Goal: Check status: Check status

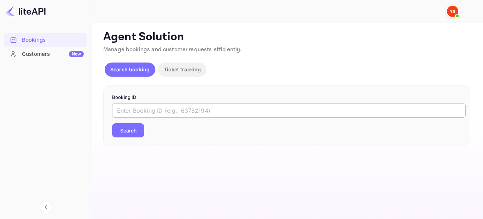
click at [178, 110] on input "text" at bounding box center [289, 111] width 354 height 14
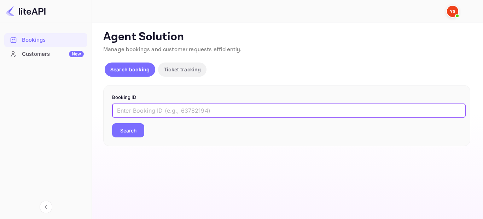
paste input "8823320"
type input "8823320"
click at [134, 135] on button "Search" at bounding box center [128, 130] width 32 height 14
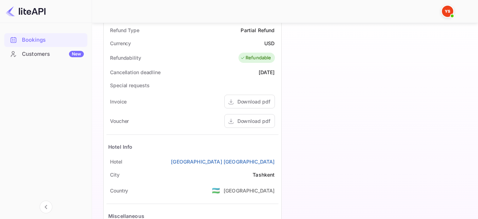
scroll to position [338, 0]
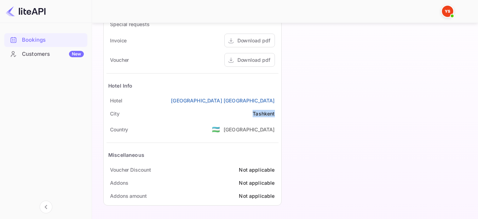
drag, startPoint x: 276, startPoint y: 113, endPoint x: 254, endPoint y: 114, distance: 22.3
click at [254, 114] on div "City Tashkent" at bounding box center [192, 113] width 172 height 13
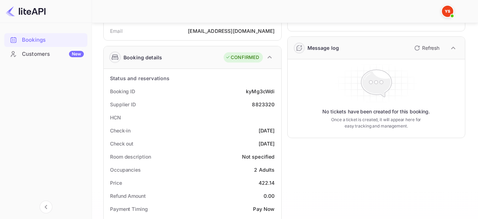
scroll to position [0, 0]
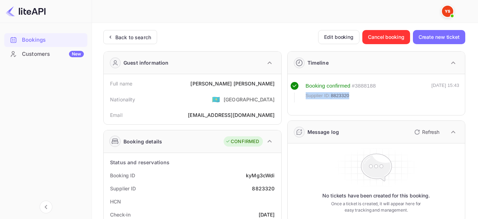
drag, startPoint x: 350, startPoint y: 95, endPoint x: 306, endPoint y: 95, distance: 44.6
click at [306, 95] on div "Supplier ID: 8823320" at bounding box center [341, 95] width 70 height 7
copy div "Supplier ID: 8823320"
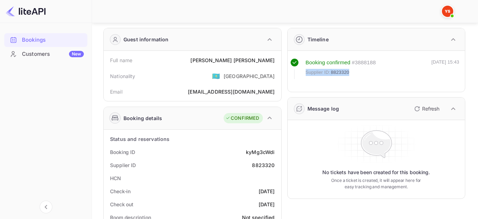
scroll to position [35, 0]
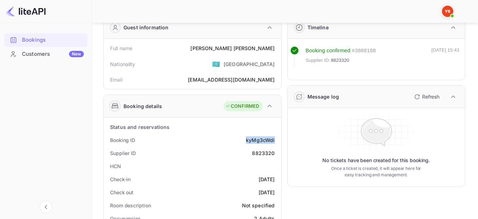
drag, startPoint x: 277, startPoint y: 140, endPoint x: 246, endPoint y: 145, distance: 31.1
click at [246, 145] on div "Booking ID kyMg3cWdi" at bounding box center [192, 140] width 172 height 13
copy div "kyMg3cWdi"
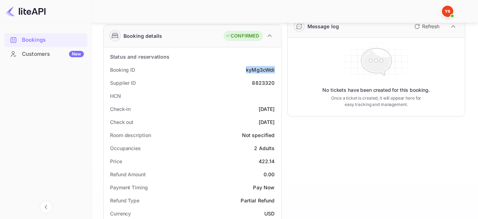
scroll to position [106, 0]
drag, startPoint x: 278, startPoint y: 110, endPoint x: 245, endPoint y: 109, distance: 33.3
copy div "[DATE]"
drag, startPoint x: 277, startPoint y: 121, endPoint x: 243, endPoint y: 120, distance: 33.7
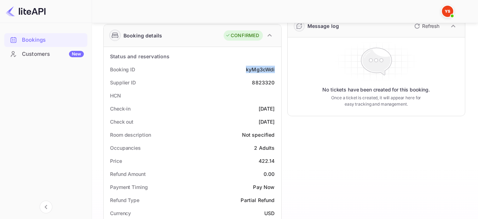
click at [243, 120] on div "Check out 2025-09-05" at bounding box center [192, 121] width 172 height 13
copy div "2025-09-05"
drag, startPoint x: 277, startPoint y: 150, endPoint x: 255, endPoint y: 145, distance: 22.0
click at [255, 145] on div "Occupancies 2 Adults" at bounding box center [192, 148] width 172 height 13
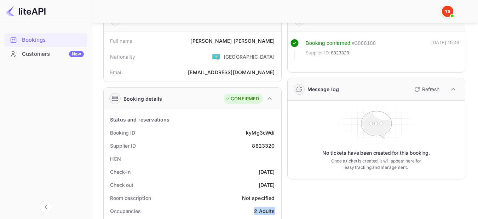
scroll to position [0, 0]
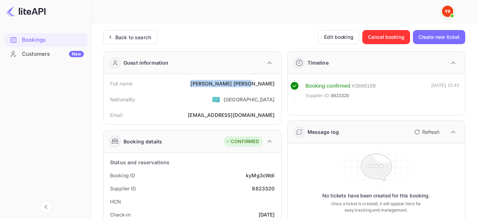
drag, startPoint x: 276, startPoint y: 82, endPoint x: 241, endPoint y: 85, distance: 35.5
click at [241, 85] on div "Full name Aleksei Gontar" at bounding box center [192, 83] width 172 height 13
copy div "Aleksei Gontar"
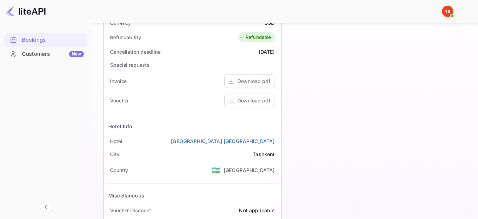
scroll to position [318, 0]
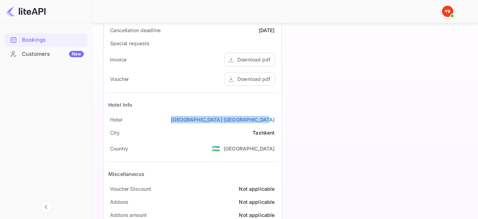
drag, startPoint x: 279, startPoint y: 119, endPoint x: 185, endPoint y: 123, distance: 94.2
click at [185, 123] on div "Status and reservations Booking ID kyMg3cWdi Supplier ID 8823320 HCN Check-in 2…" at bounding box center [193, 30] width 178 height 390
copy link "LOTTE City Hotels Tashkent Palace"
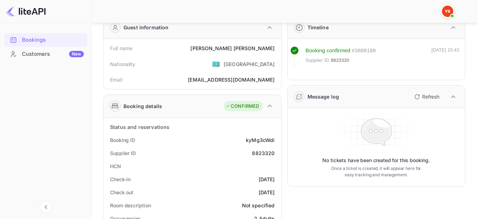
scroll to position [71, 0]
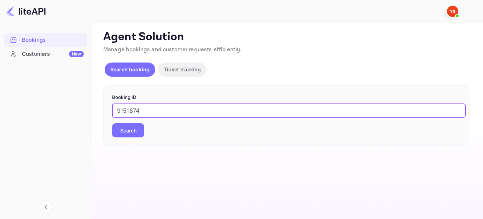
type input "9151874"
click at [141, 135] on button "Search" at bounding box center [128, 130] width 32 height 14
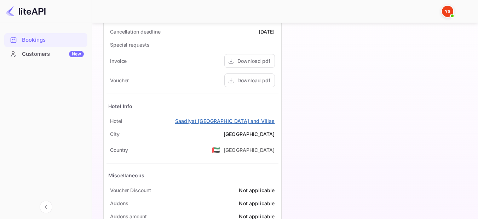
scroll to position [318, 0]
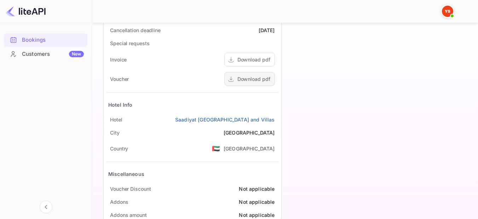
click at [252, 81] on div "Download pdf" at bounding box center [253, 78] width 33 height 7
